Goal: Book appointment/travel/reservation

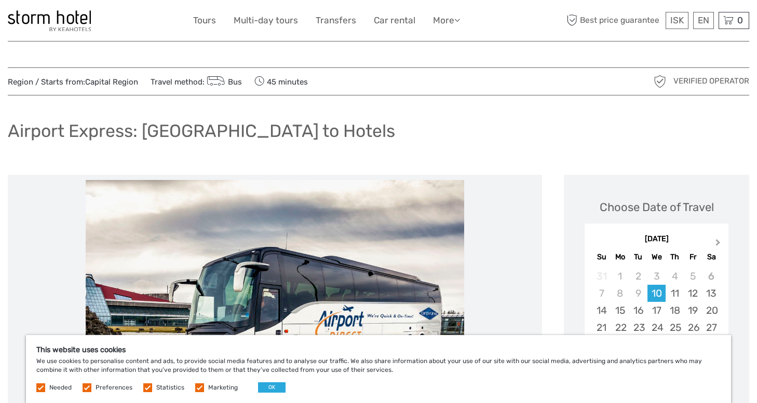
click at [718, 242] on span "Next Month" at bounding box center [718, 244] width 0 height 15
click at [87, 389] on label at bounding box center [87, 388] width 9 height 9
click at [0, 0] on input "checkbox" at bounding box center [0, 0] width 0 height 0
click at [148, 389] on label at bounding box center [147, 388] width 9 height 9
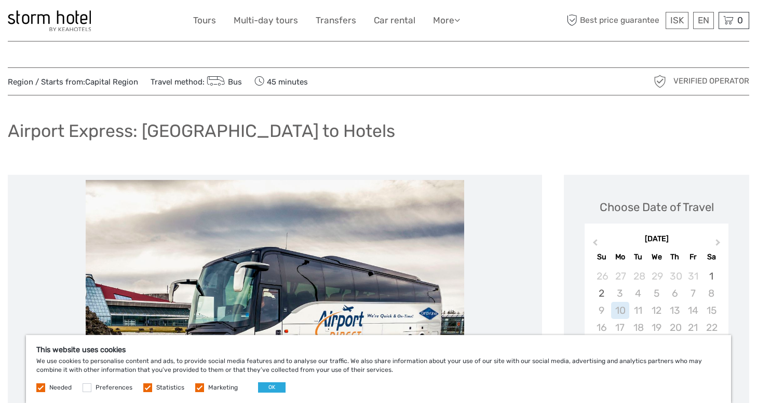
click at [0, 0] on input "checkbox" at bounding box center [0, 0] width 0 height 0
click at [196, 388] on label at bounding box center [199, 388] width 9 height 9
click at [0, 0] on input "checkbox" at bounding box center [0, 0] width 0 height 0
click at [40, 387] on label at bounding box center [40, 388] width 9 height 9
click at [266, 389] on button "OK" at bounding box center [272, 388] width 28 height 10
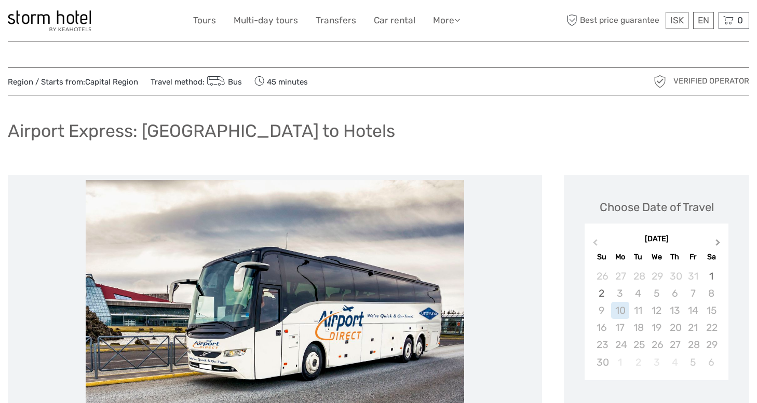
click at [716, 240] on button "Next Month" at bounding box center [719, 245] width 17 height 17
click at [696, 309] on div "19" at bounding box center [693, 310] width 18 height 17
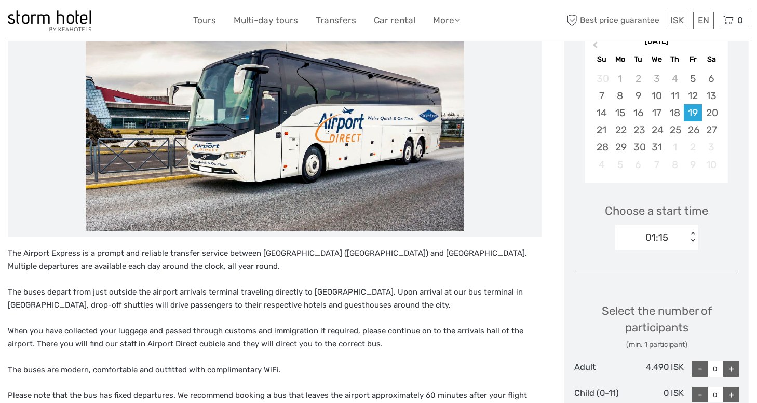
scroll to position [198, 0]
click at [673, 234] on div "01:15" at bounding box center [651, 237] width 72 height 16
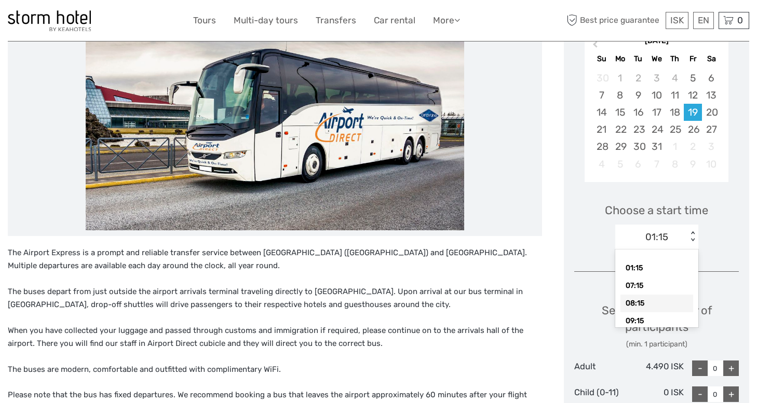
click at [660, 304] on div "08:15" at bounding box center [656, 304] width 73 height 18
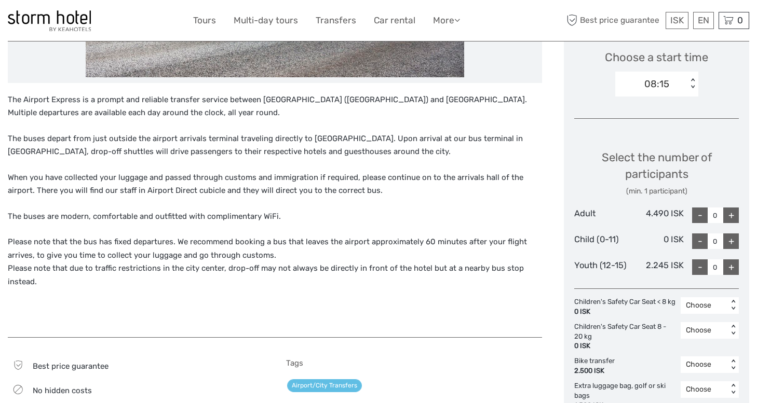
scroll to position [352, 0]
click at [732, 214] on div "+" at bounding box center [731, 215] width 16 height 16
click at [733, 212] on div "+" at bounding box center [731, 215] width 16 height 16
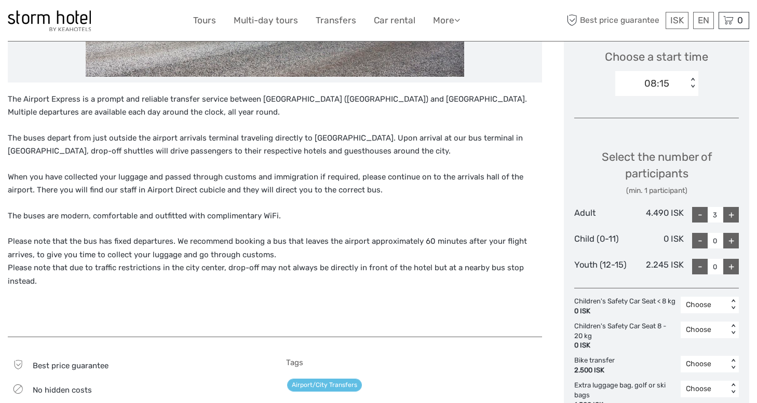
type input "4"
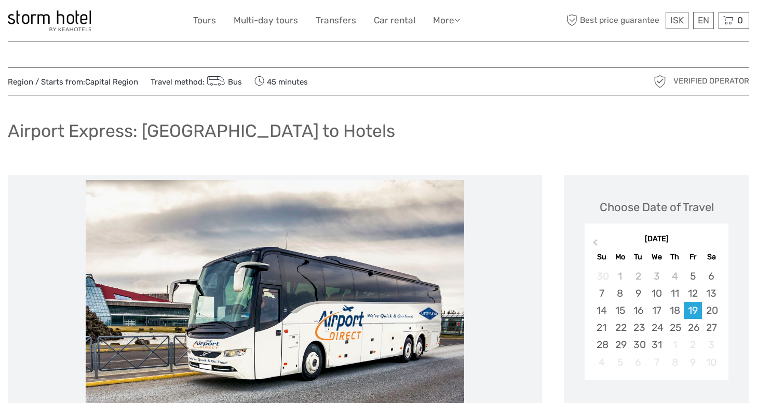
scroll to position [0, 0]
